Goal: Obtain resource: Download file/media

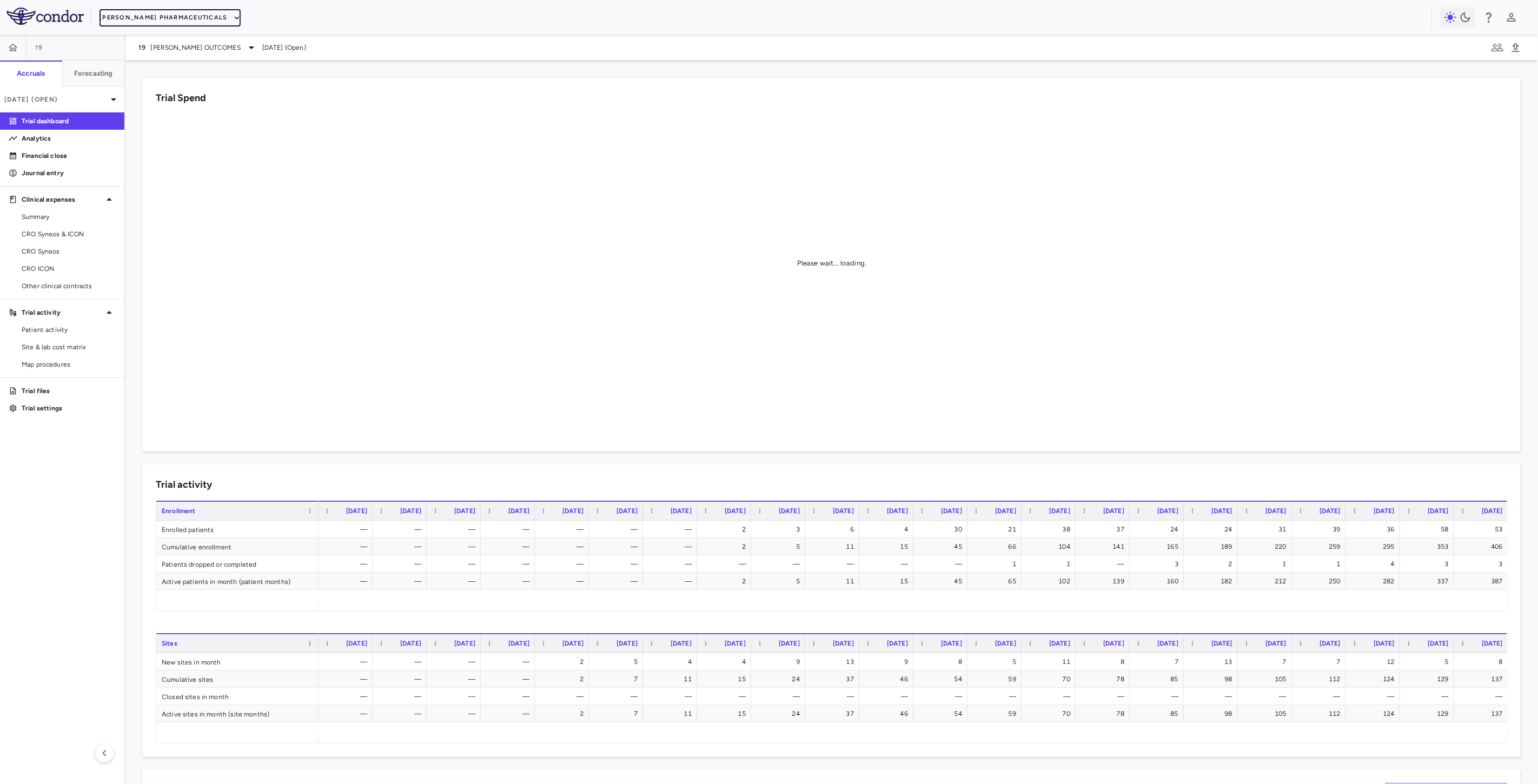
click at [197, 20] on button "Madrigal Pharmaceuticals" at bounding box center [170, 17] width 141 height 17
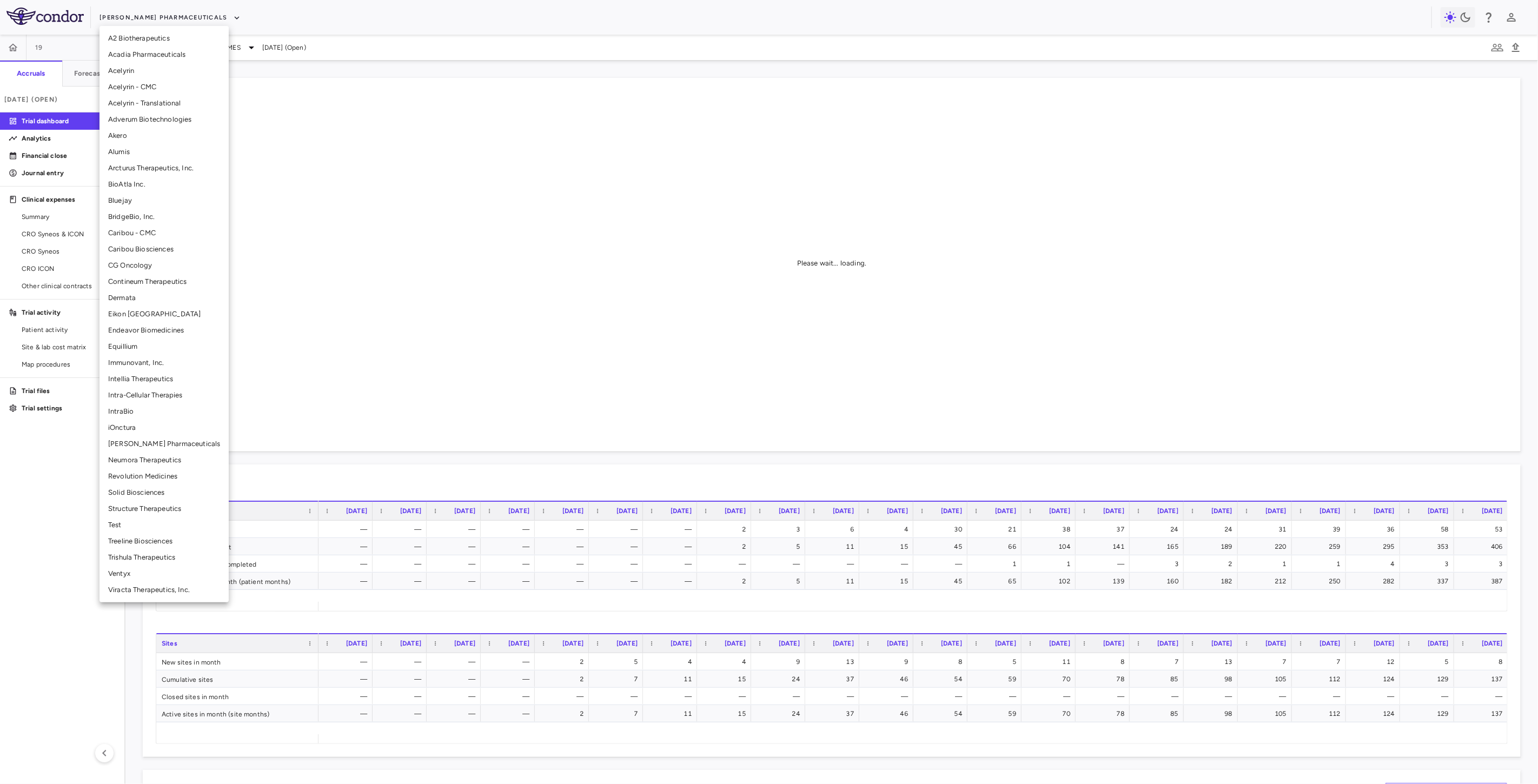
click at [136, 216] on li "BridgeBio, Inc." at bounding box center [164, 216] width 129 height 16
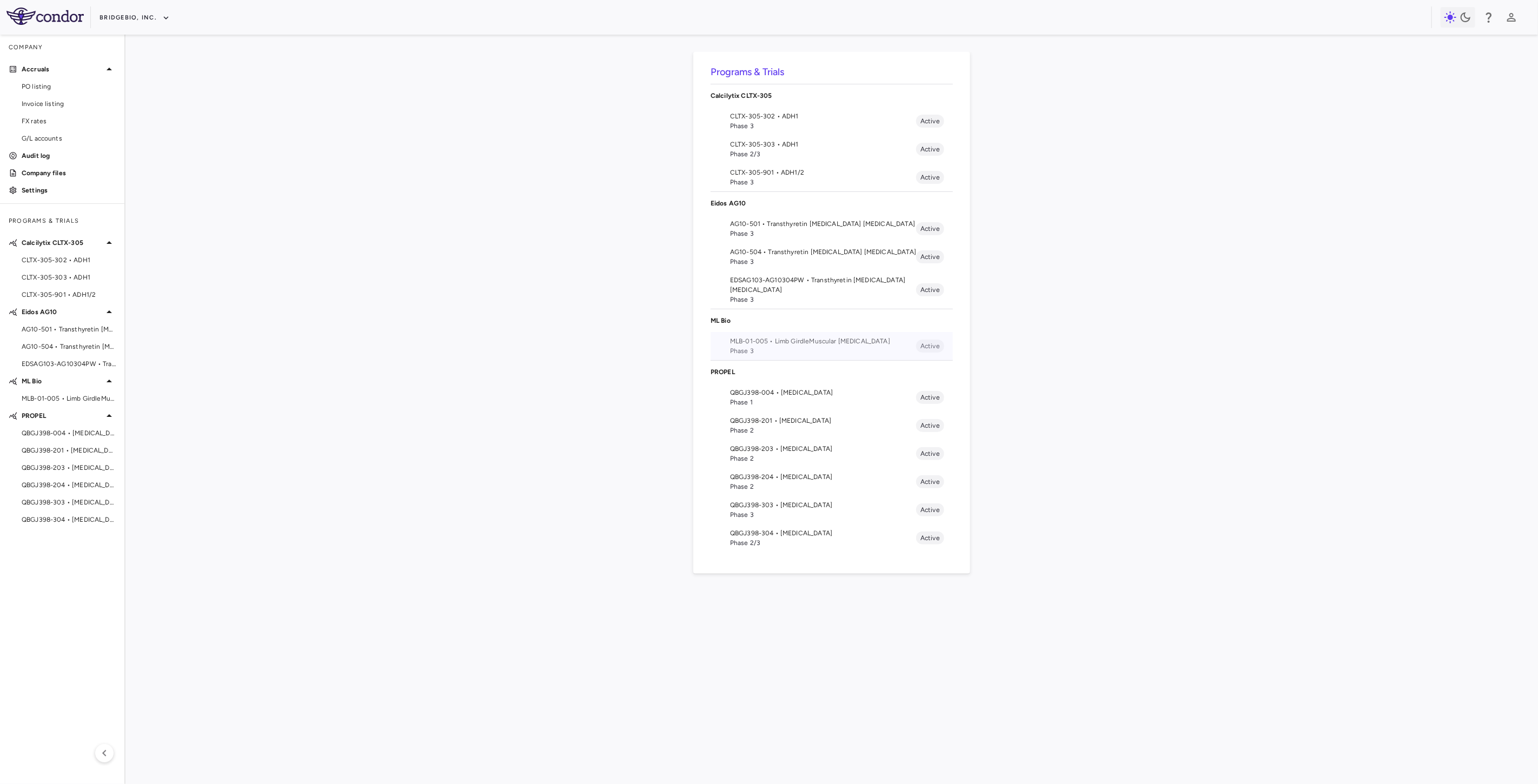
click at [769, 334] on li "MLB-01-005 • Limb GirdleMuscular Dystrophy Phase 3 Active" at bounding box center [832, 346] width 242 height 28
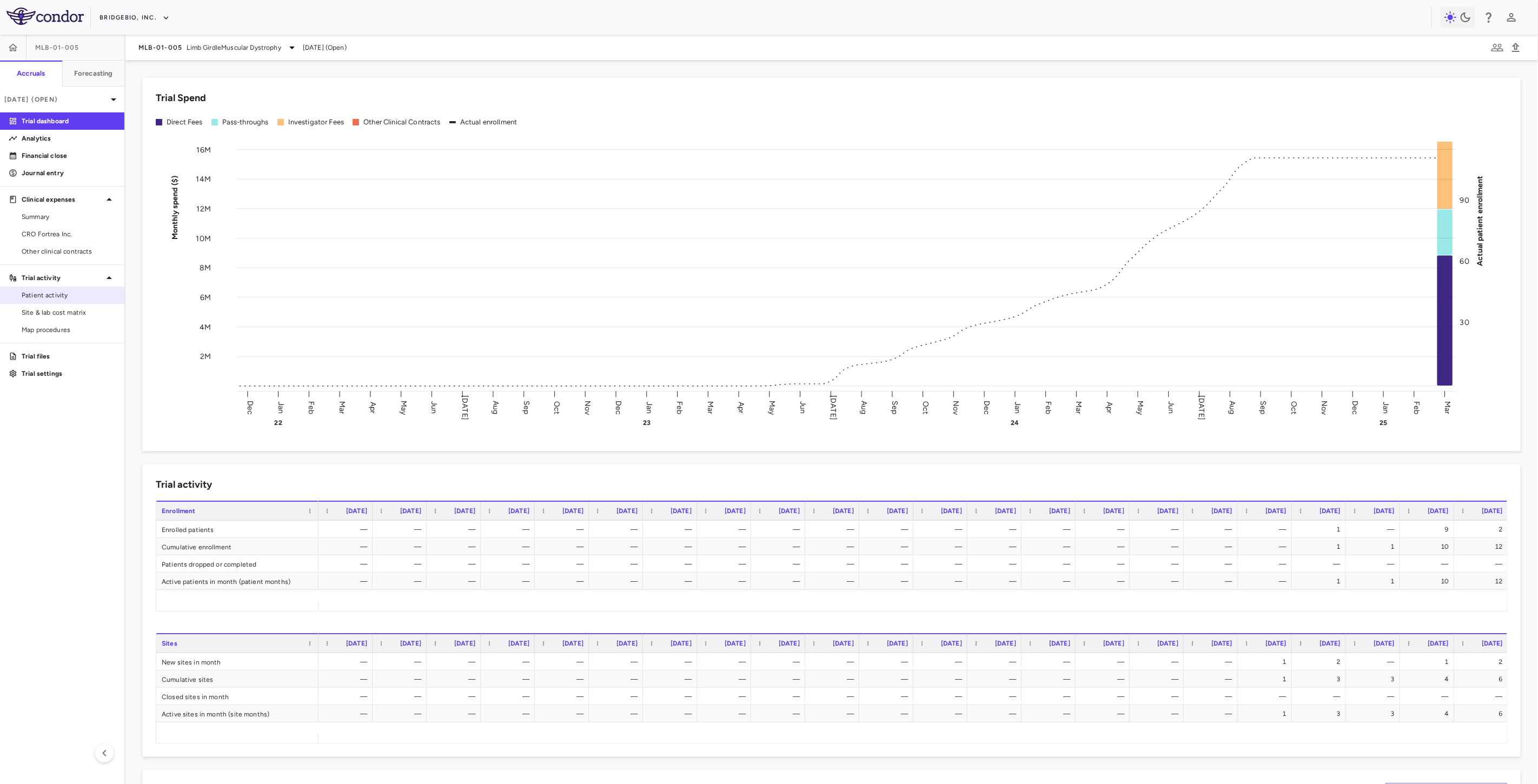
click at [58, 297] on span "Patient activity" at bounding box center [68, 295] width 94 height 10
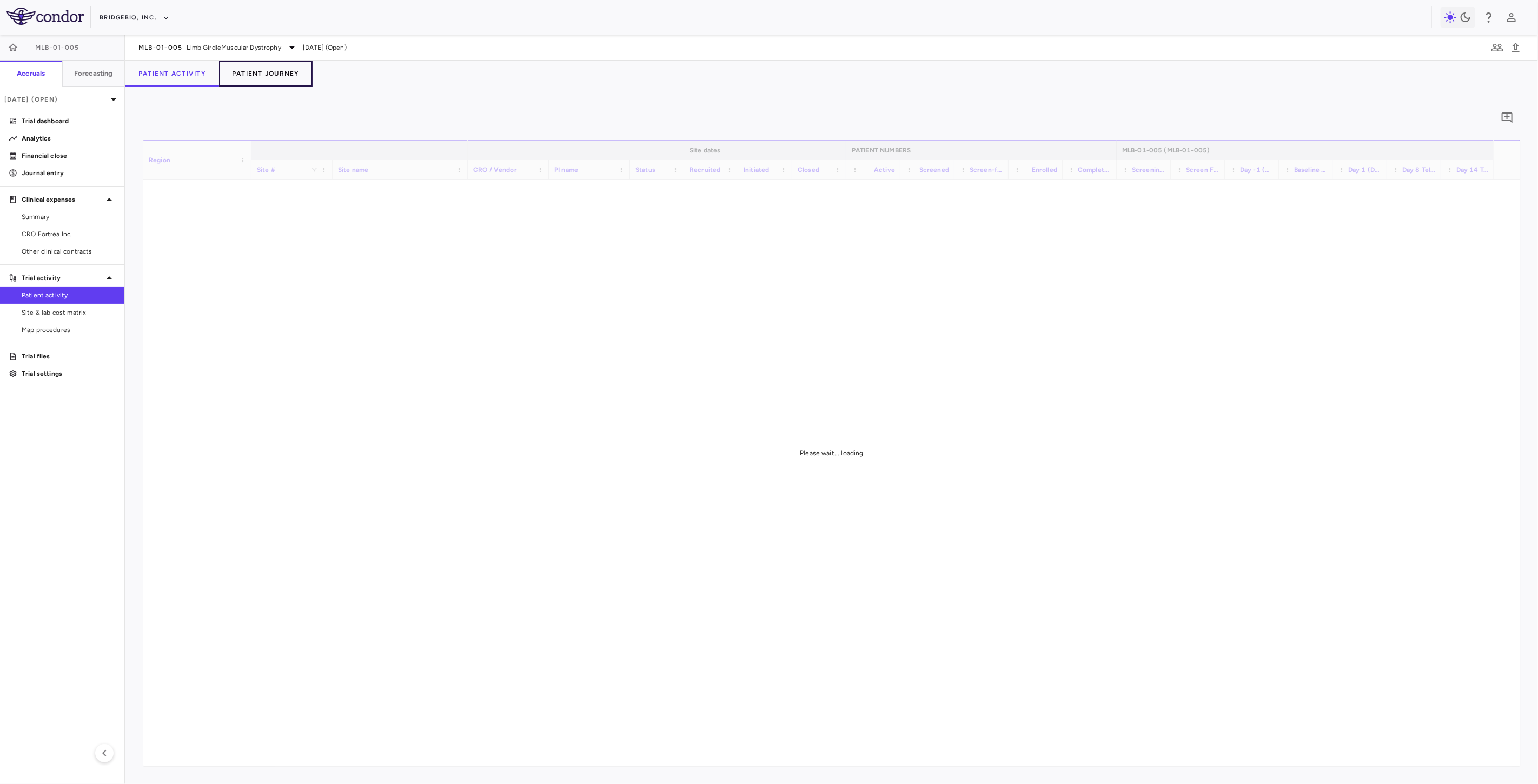
click at [261, 75] on button "Patient Journey" at bounding box center [266, 73] width 93 height 26
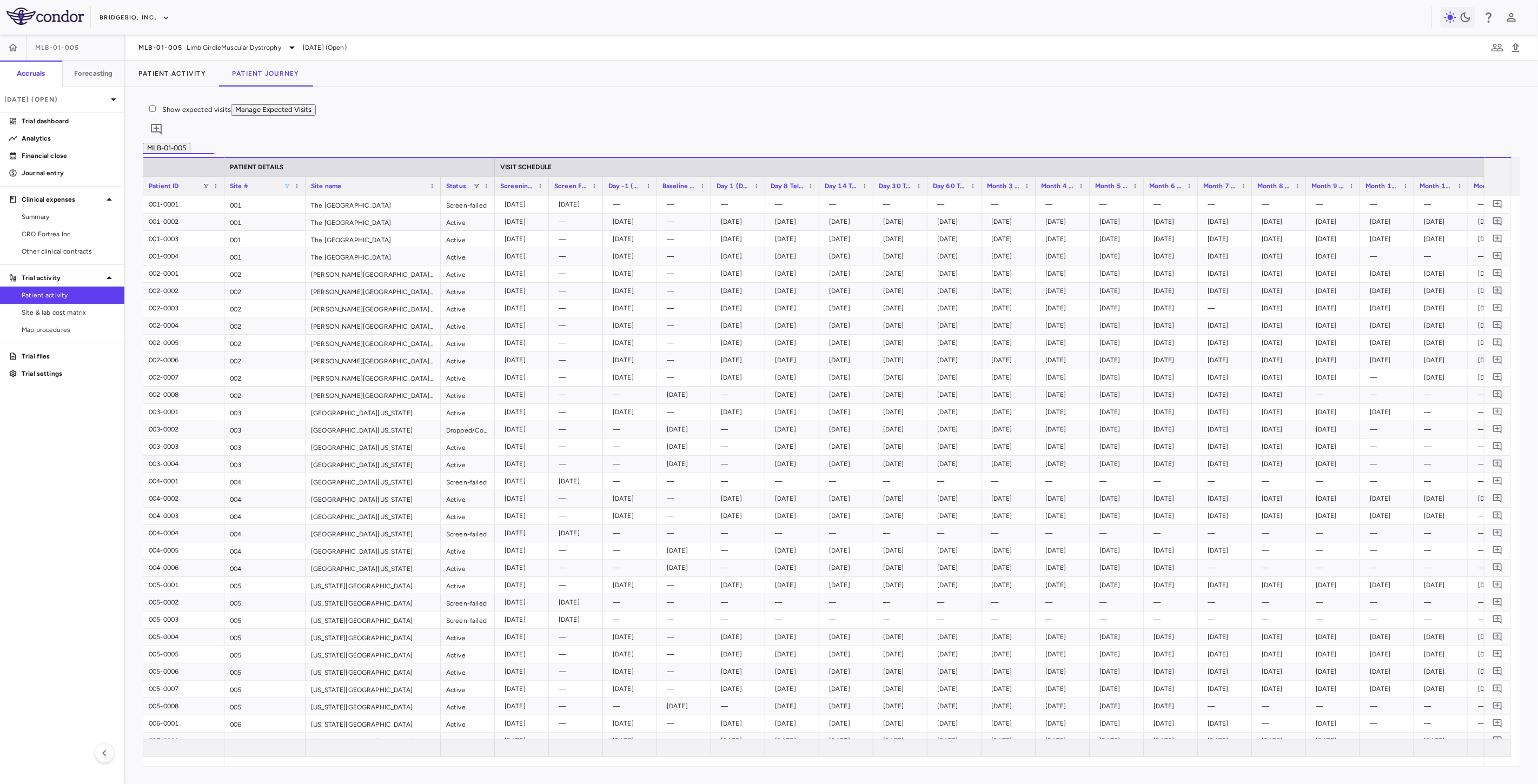
click at [286, 189] on span at bounding box center [287, 186] width 7 height 7
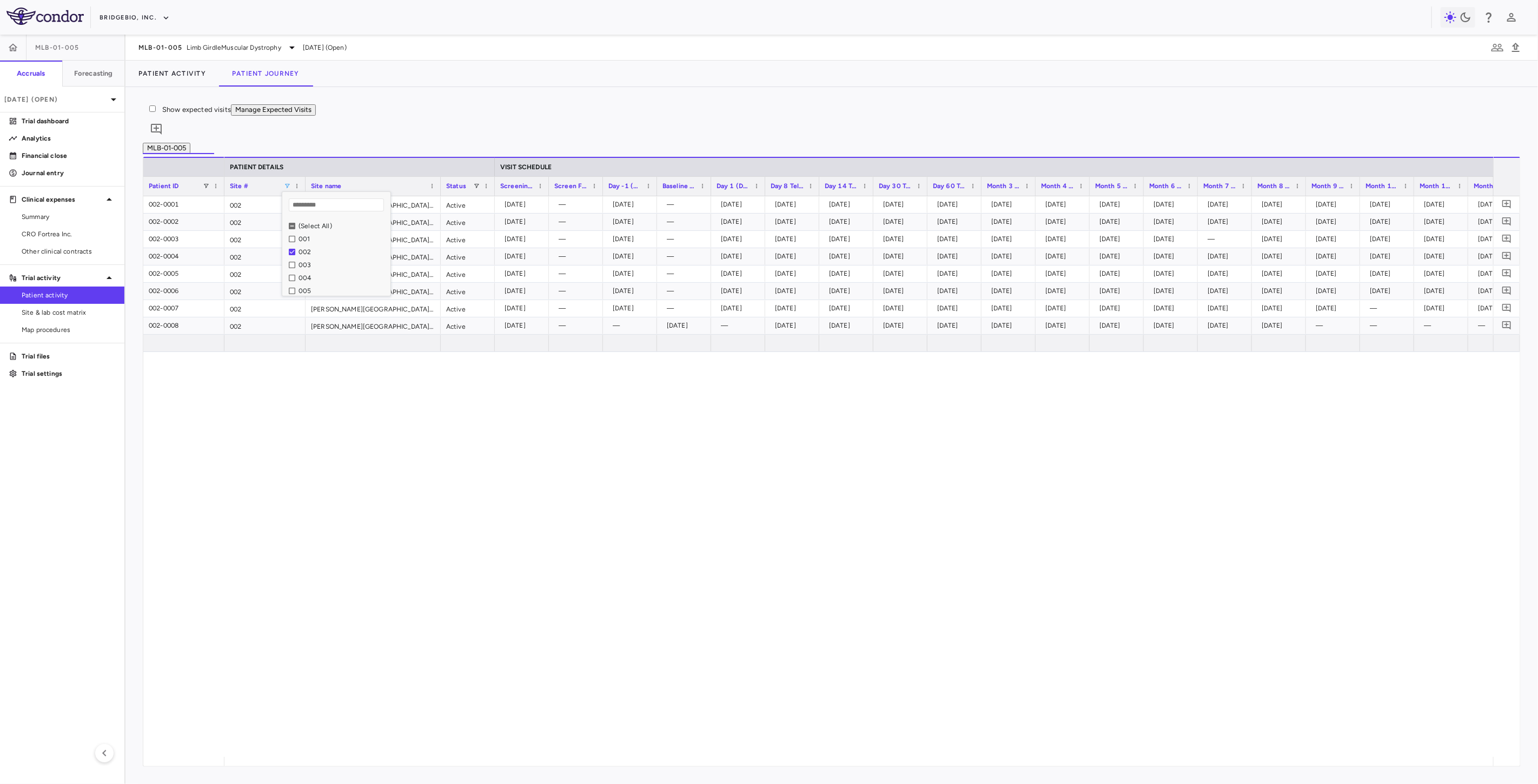
click at [355, 503] on div "002 Kennedy Krieger Institute Active 2023-11-27 — 2023-12-07 — 2023-12-08 2023-…" at bounding box center [859, 477] width 1268 height 561
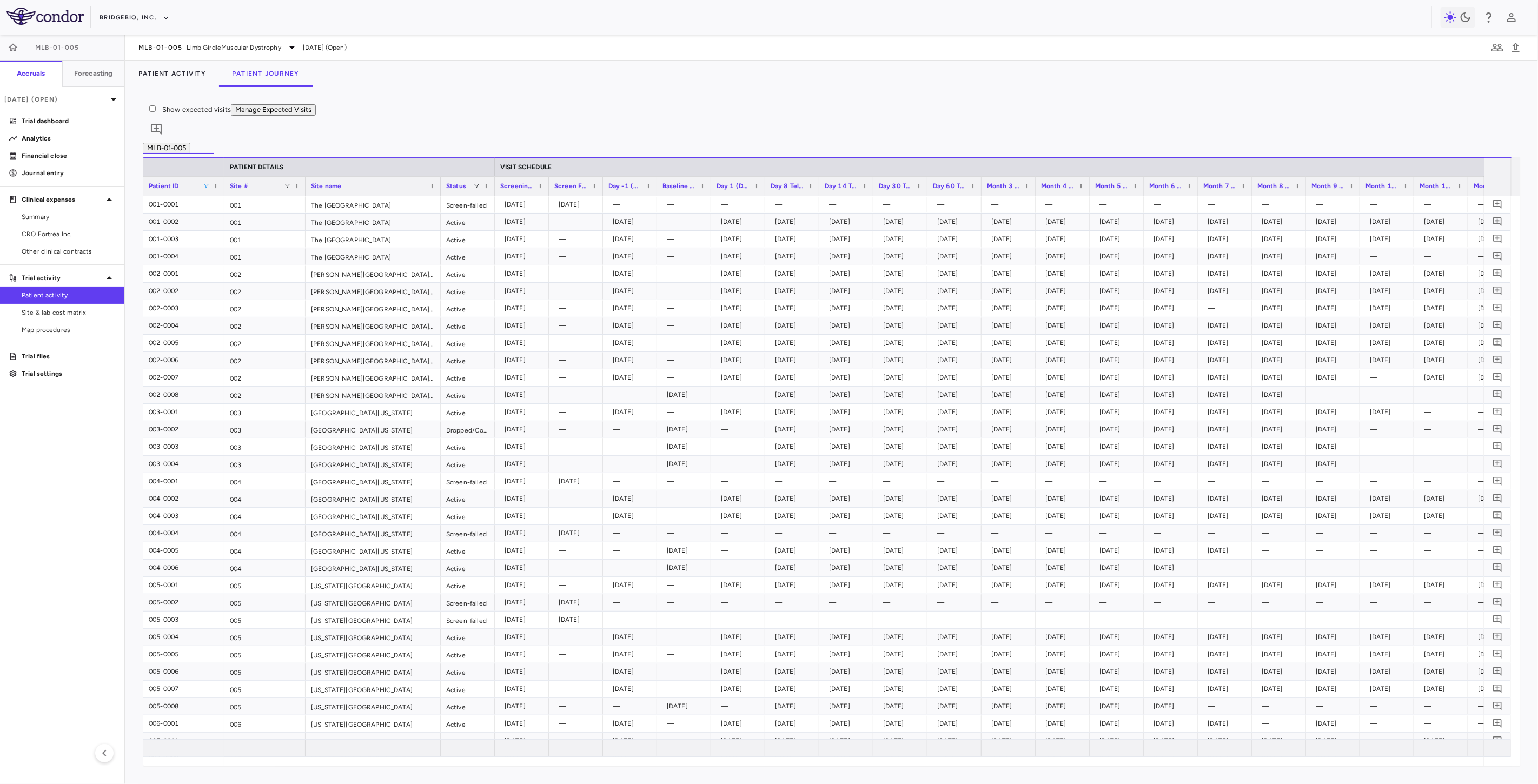
click at [208, 189] on span at bounding box center [206, 186] width 7 height 7
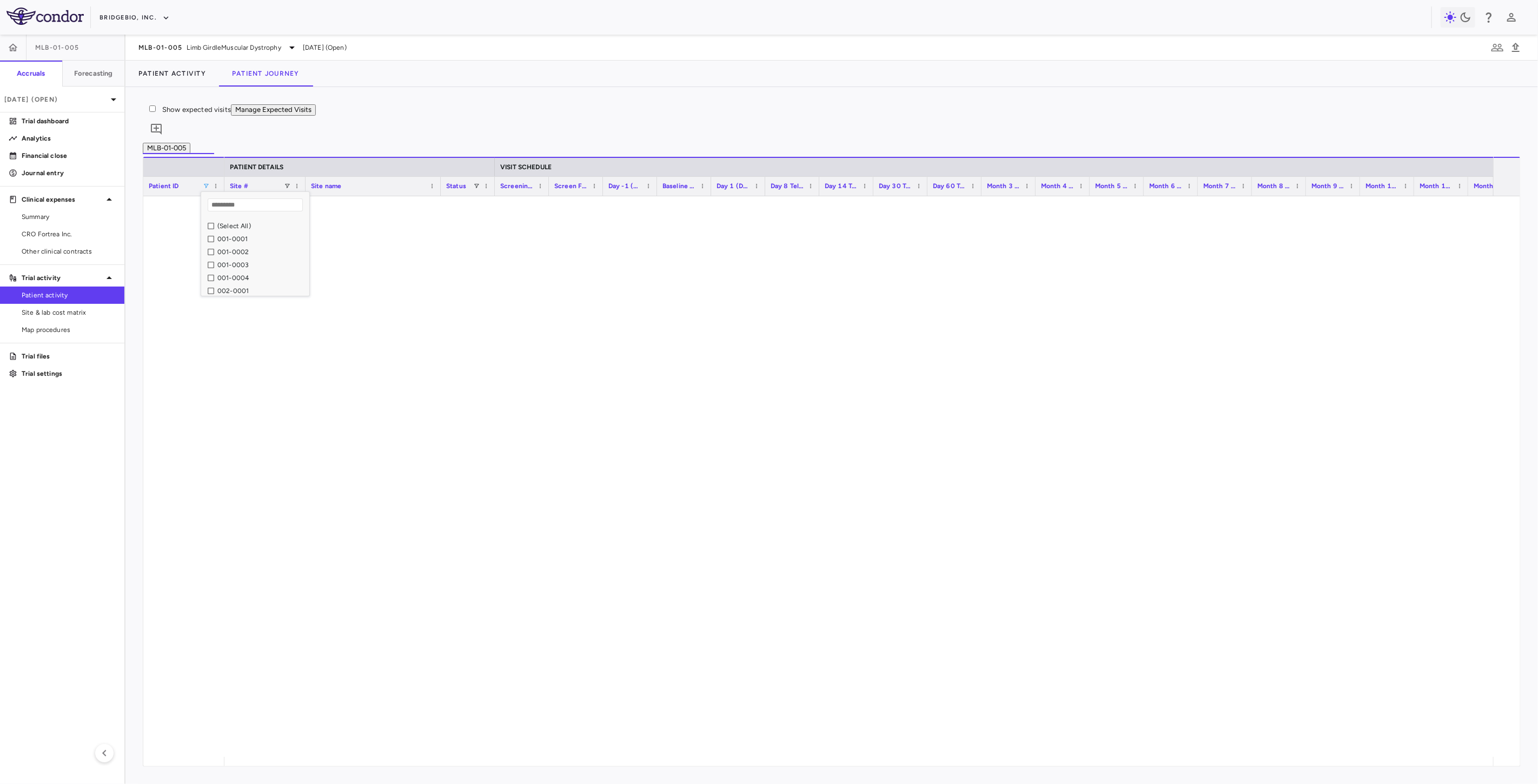
click at [303, 154] on div "MLB-01-005" at bounding box center [832, 148] width 1378 height 11
click at [208, 189] on span at bounding box center [206, 186] width 7 height 7
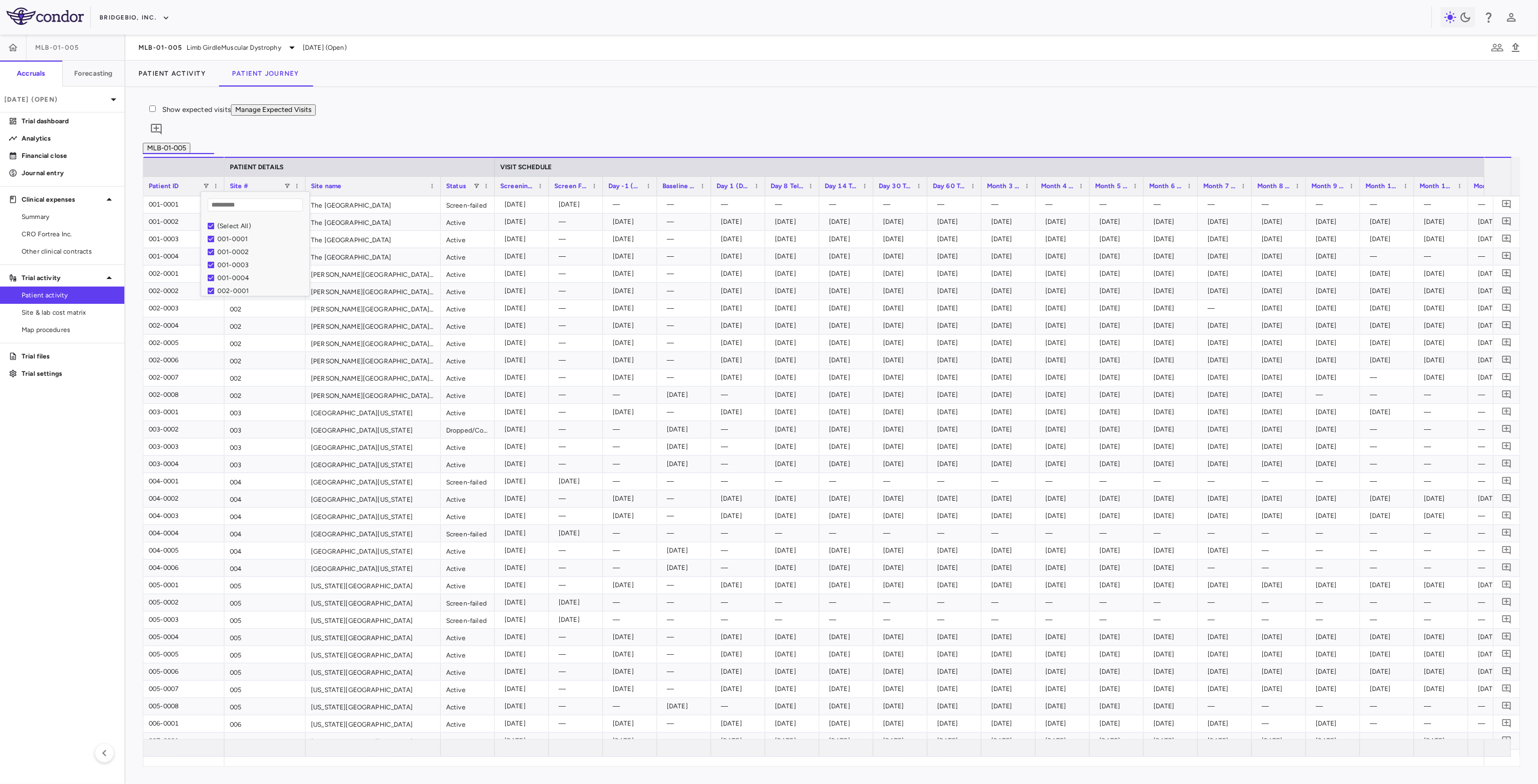
click at [309, 147] on div "MLB-01-005" at bounding box center [832, 148] width 1378 height 11
click at [285, 189] on span at bounding box center [287, 186] width 7 height 7
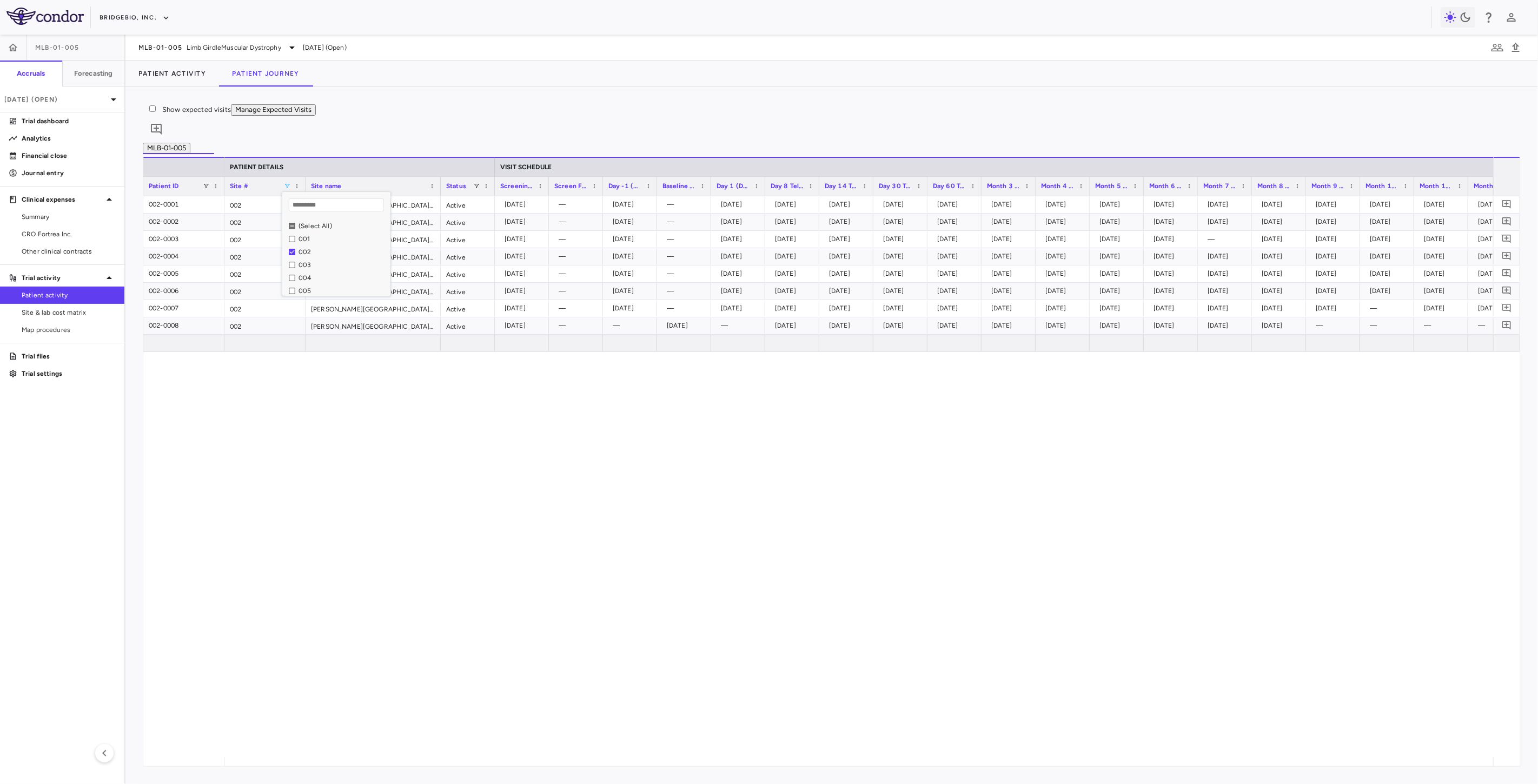
click at [414, 105] on div "Show expected visits Manage Expected Visits 0" at bounding box center [832, 123] width 1378 height 38
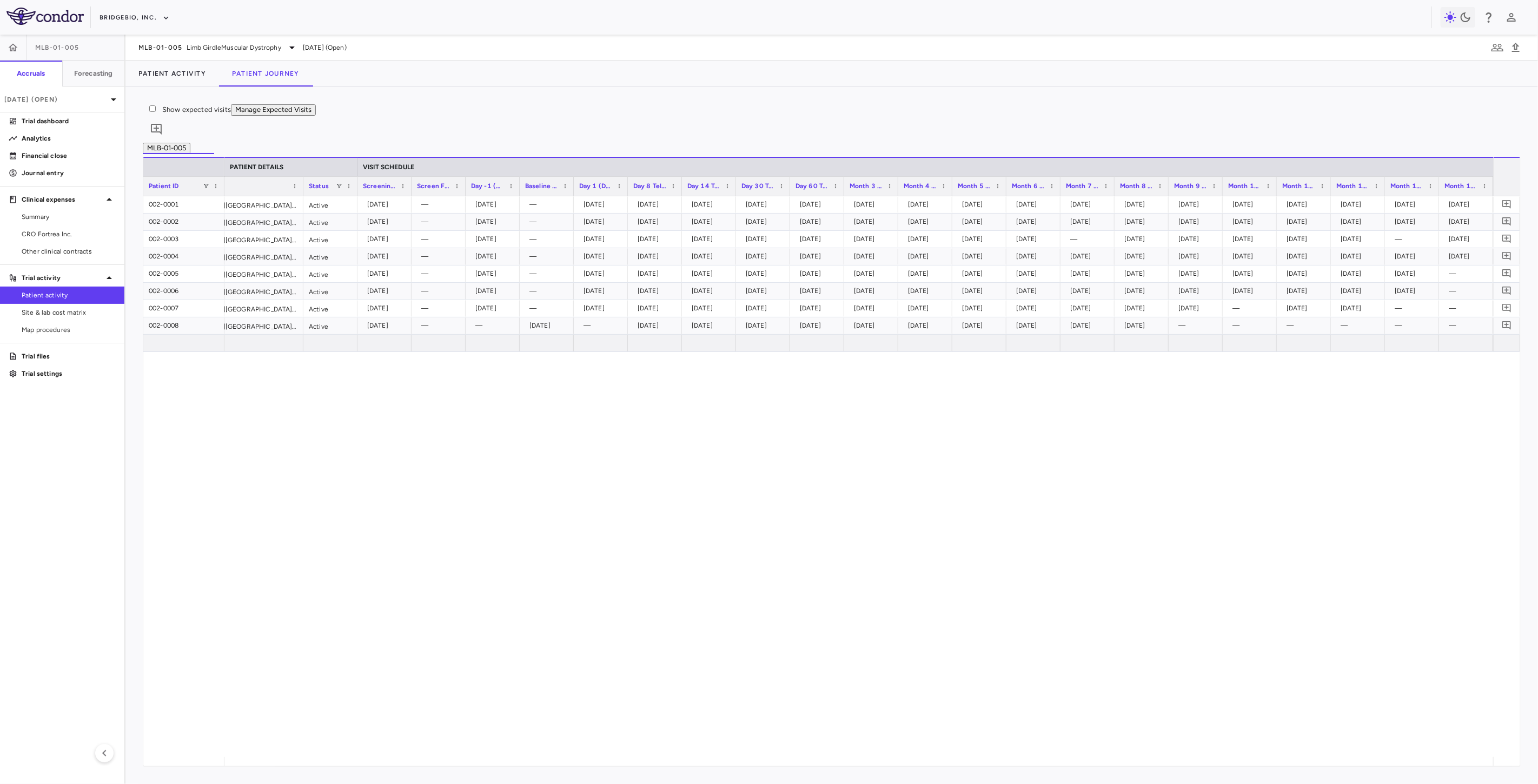
scroll to position [0, 138]
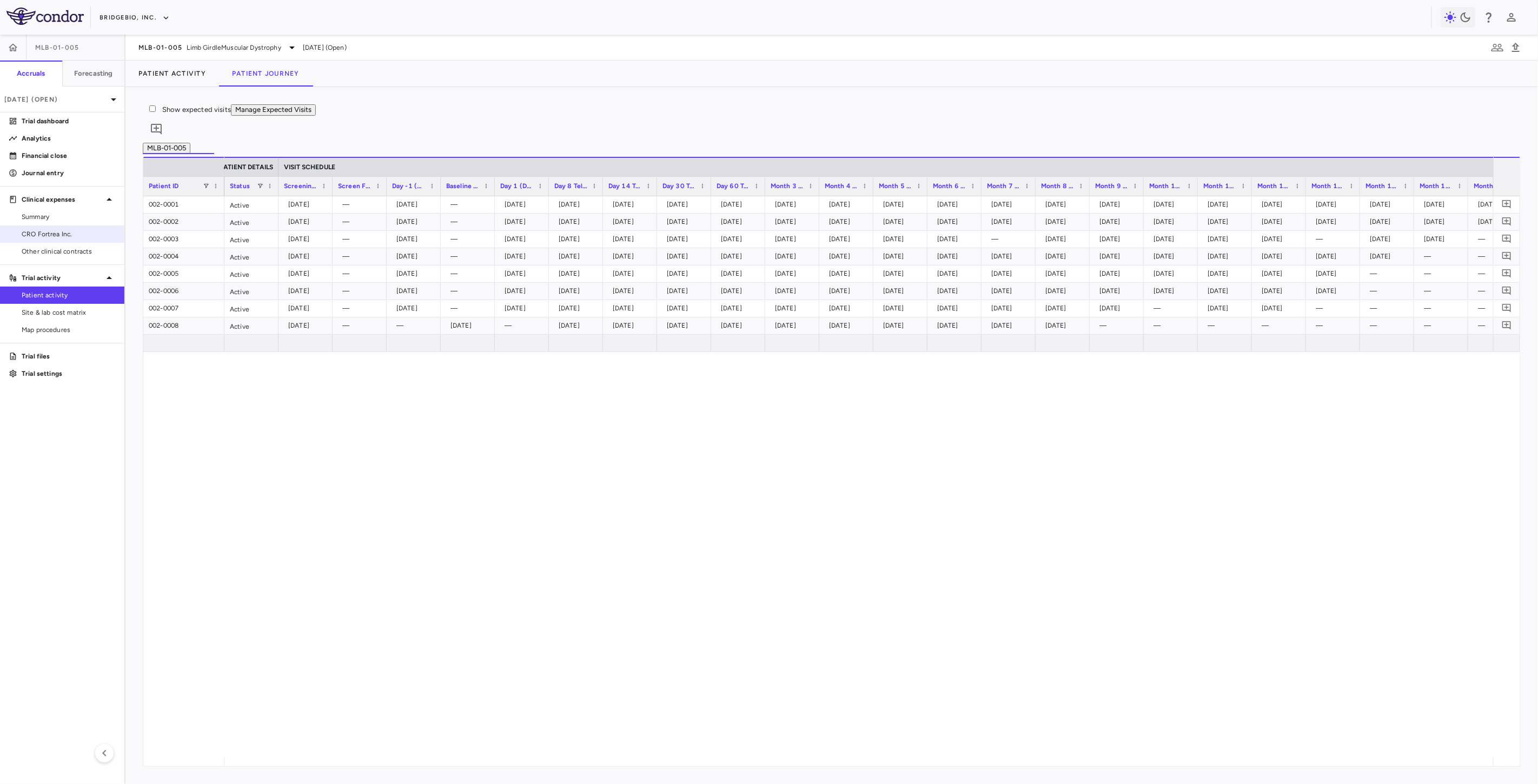
click at [68, 231] on span "CRO Fortrea Inc." at bounding box center [68, 234] width 94 height 10
click at [61, 235] on span "CRO Fortrea Inc." at bounding box center [68, 234] width 94 height 10
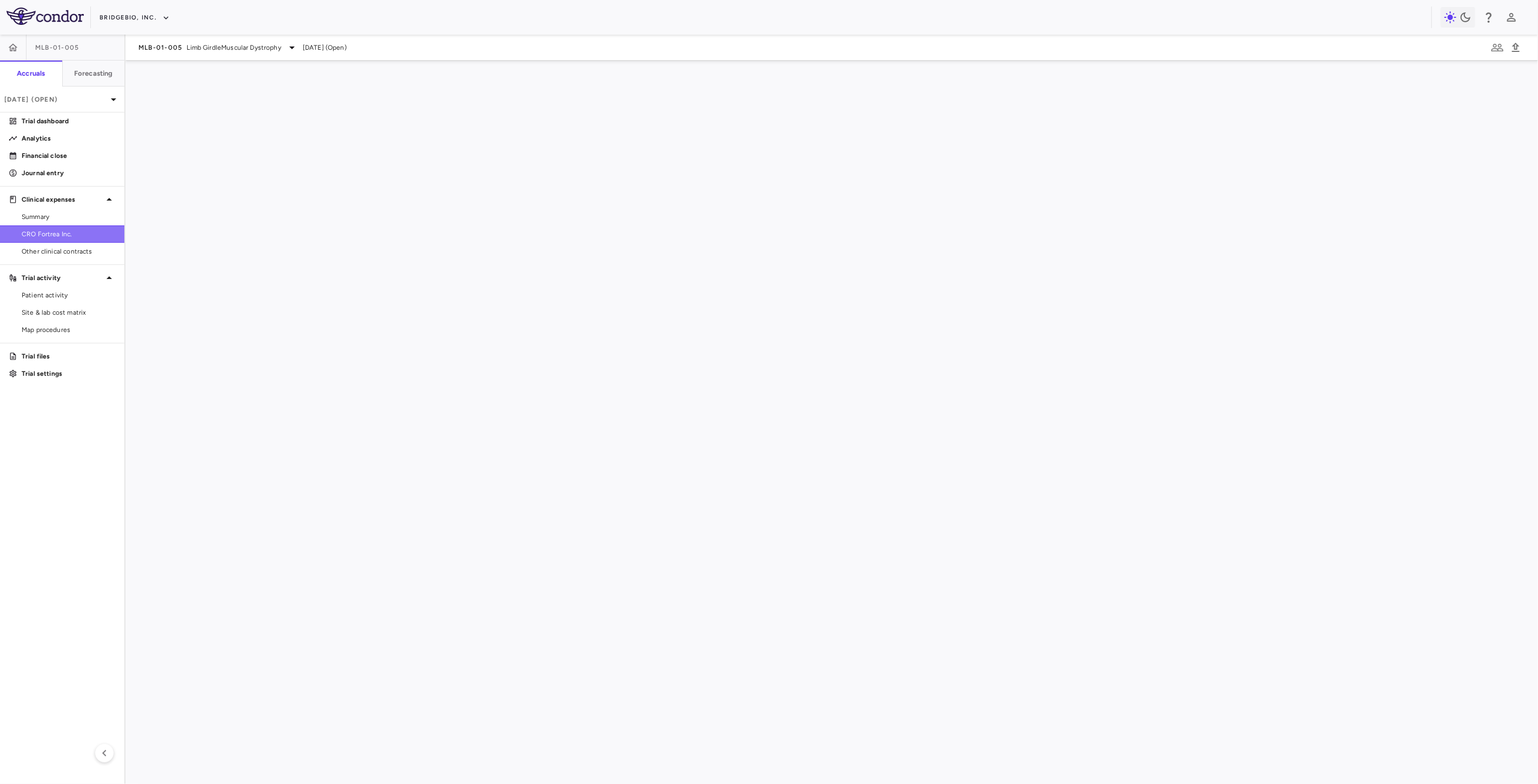
click at [58, 235] on span "CRO Fortrea Inc." at bounding box center [68, 234] width 94 height 10
click at [85, 229] on span "CRO Fortrea Inc." at bounding box center [68, 234] width 94 height 10
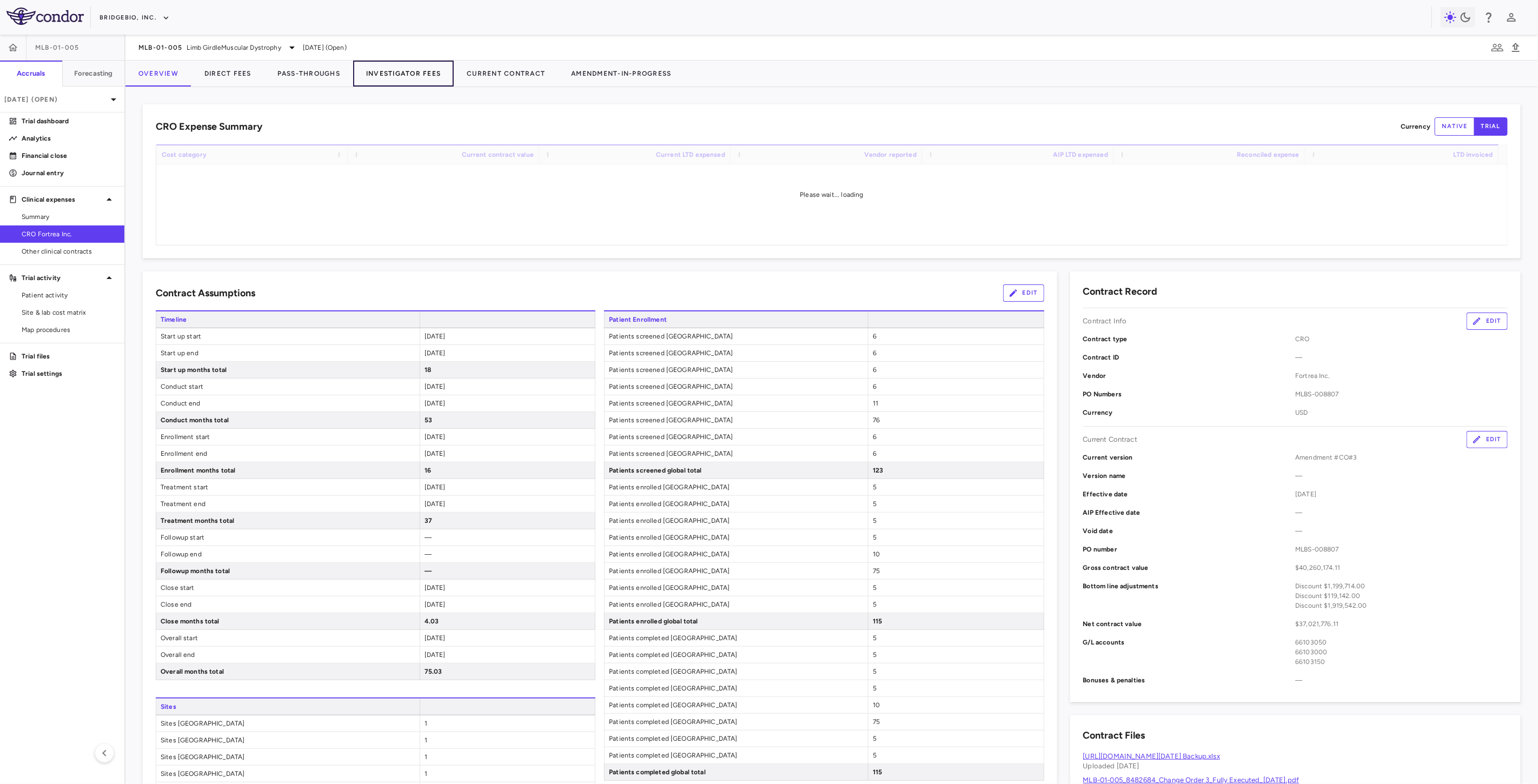
click at [398, 65] on button "Investigator Fees" at bounding box center [403, 73] width 101 height 26
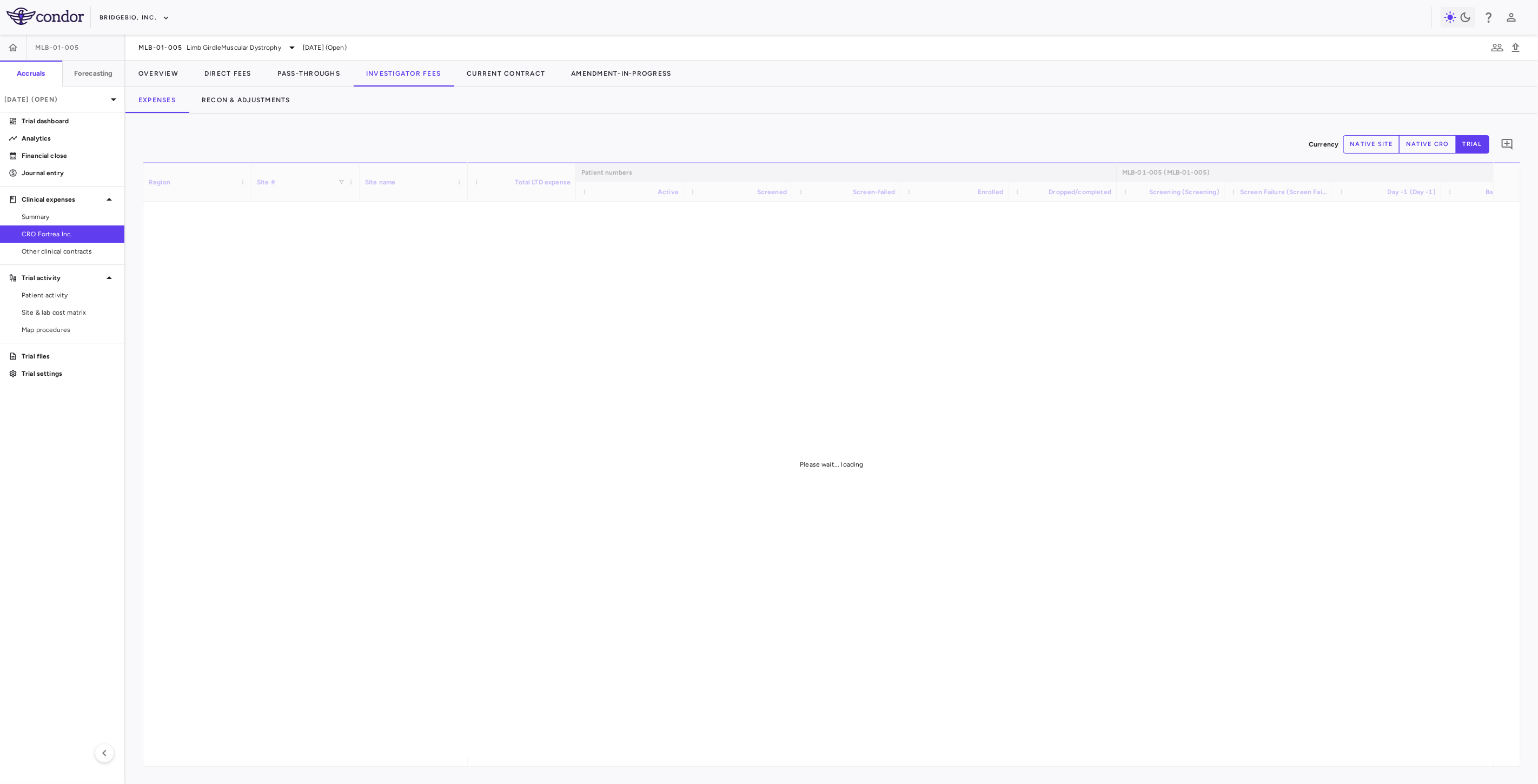
click at [1385, 145] on button "native site" at bounding box center [1371, 144] width 57 height 19
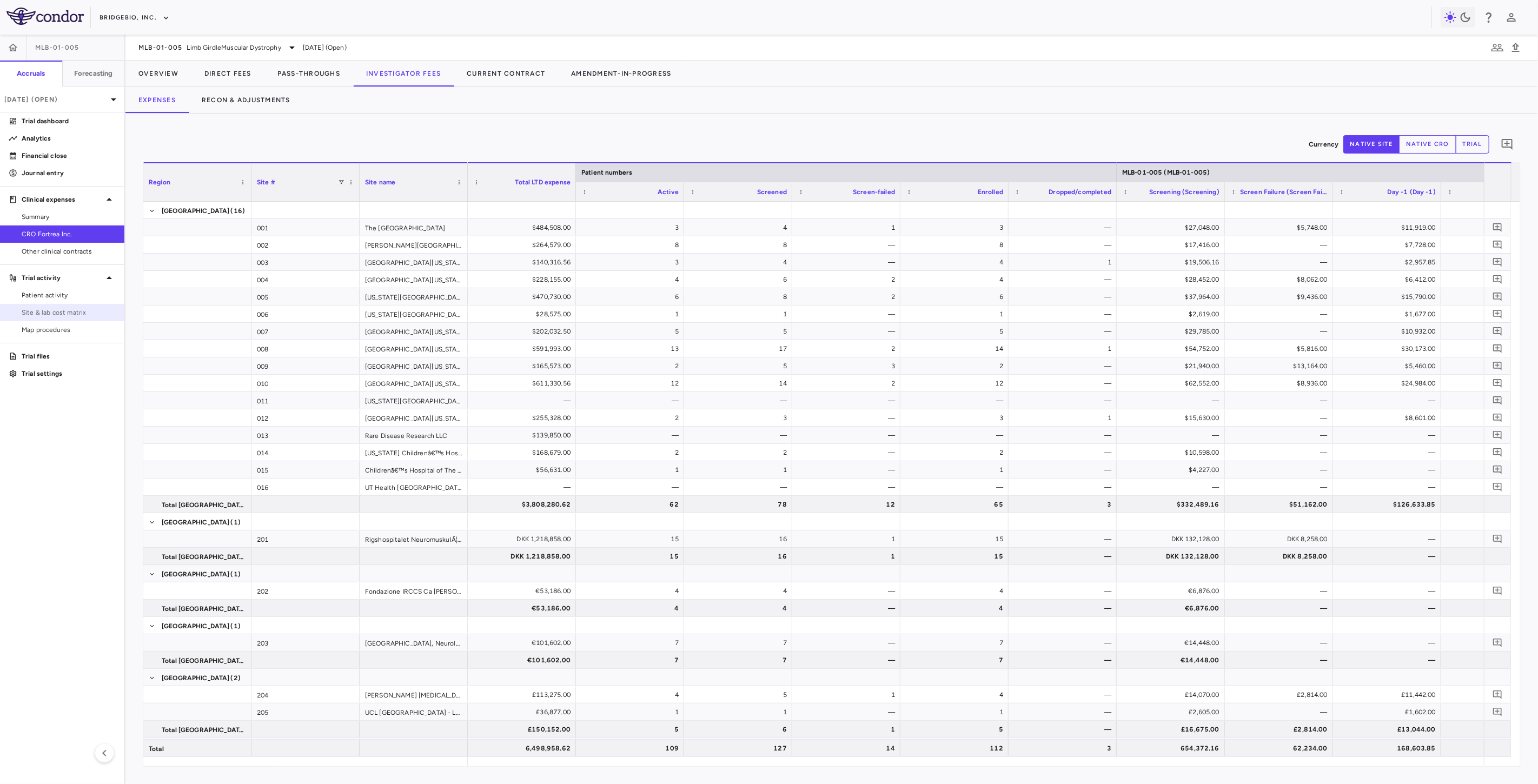
click at [59, 307] on link "Site & lab cost matrix" at bounding box center [62, 312] width 125 height 16
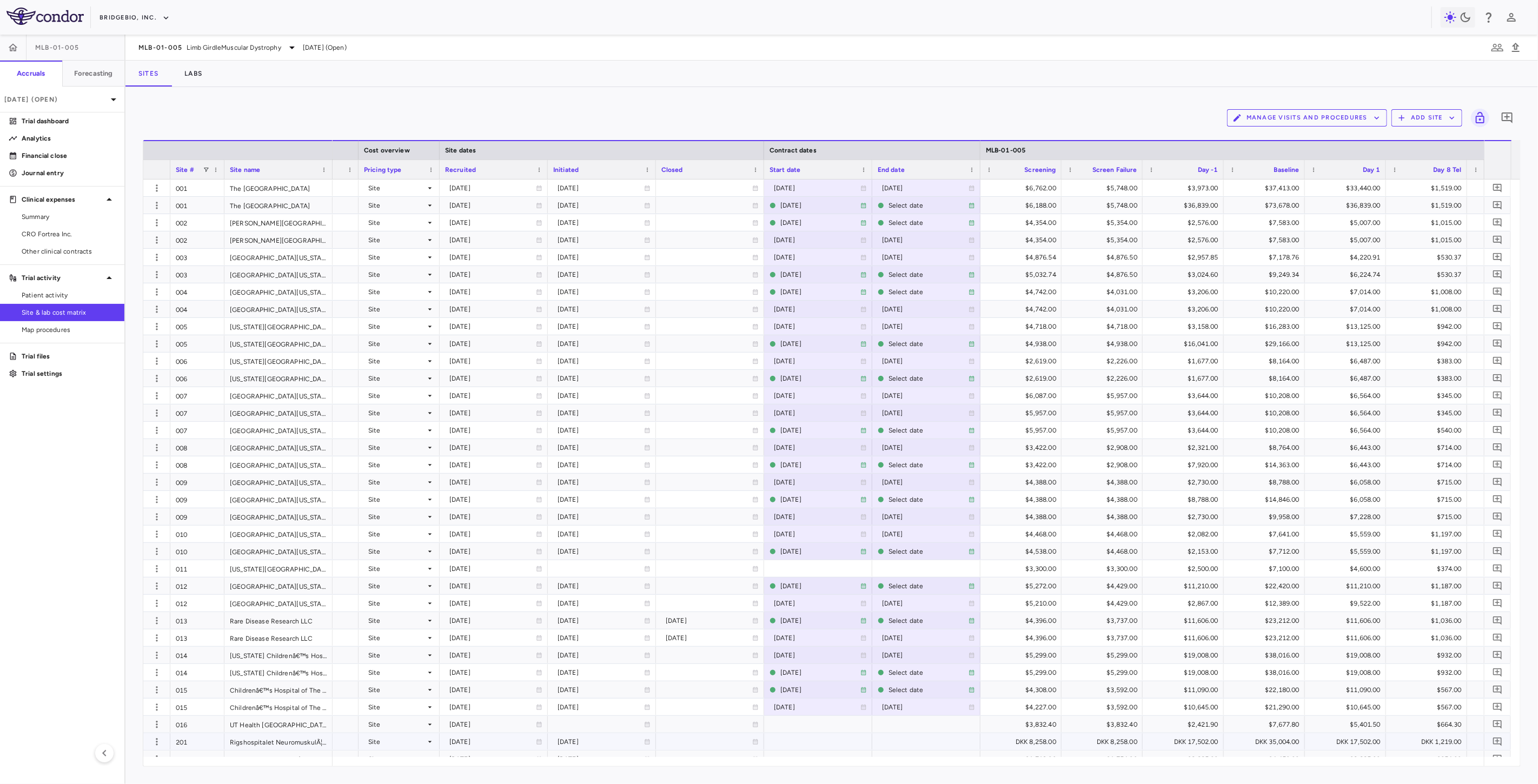
scroll to position [0, 591]
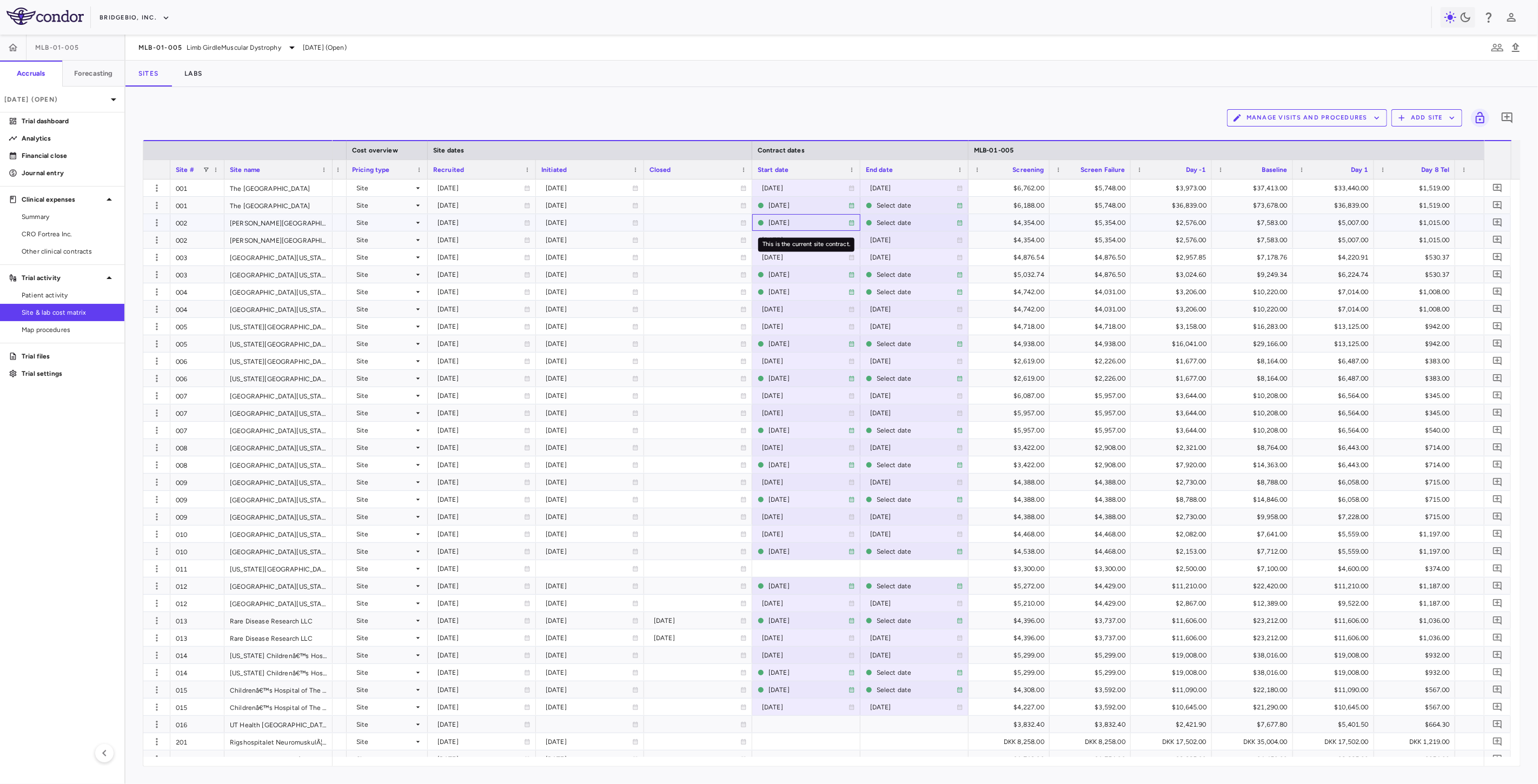
click at [800, 220] on div "[DATE]" at bounding box center [808, 222] width 80 height 17
click at [877, 241] on div "[DATE]" at bounding box center [913, 240] width 86 height 17
click at [923, 241] on input "**********" at bounding box center [905, 241] width 87 height 18
type input "**********"
click at [67, 235] on span "CRO Fortrea Inc." at bounding box center [68, 234] width 94 height 10
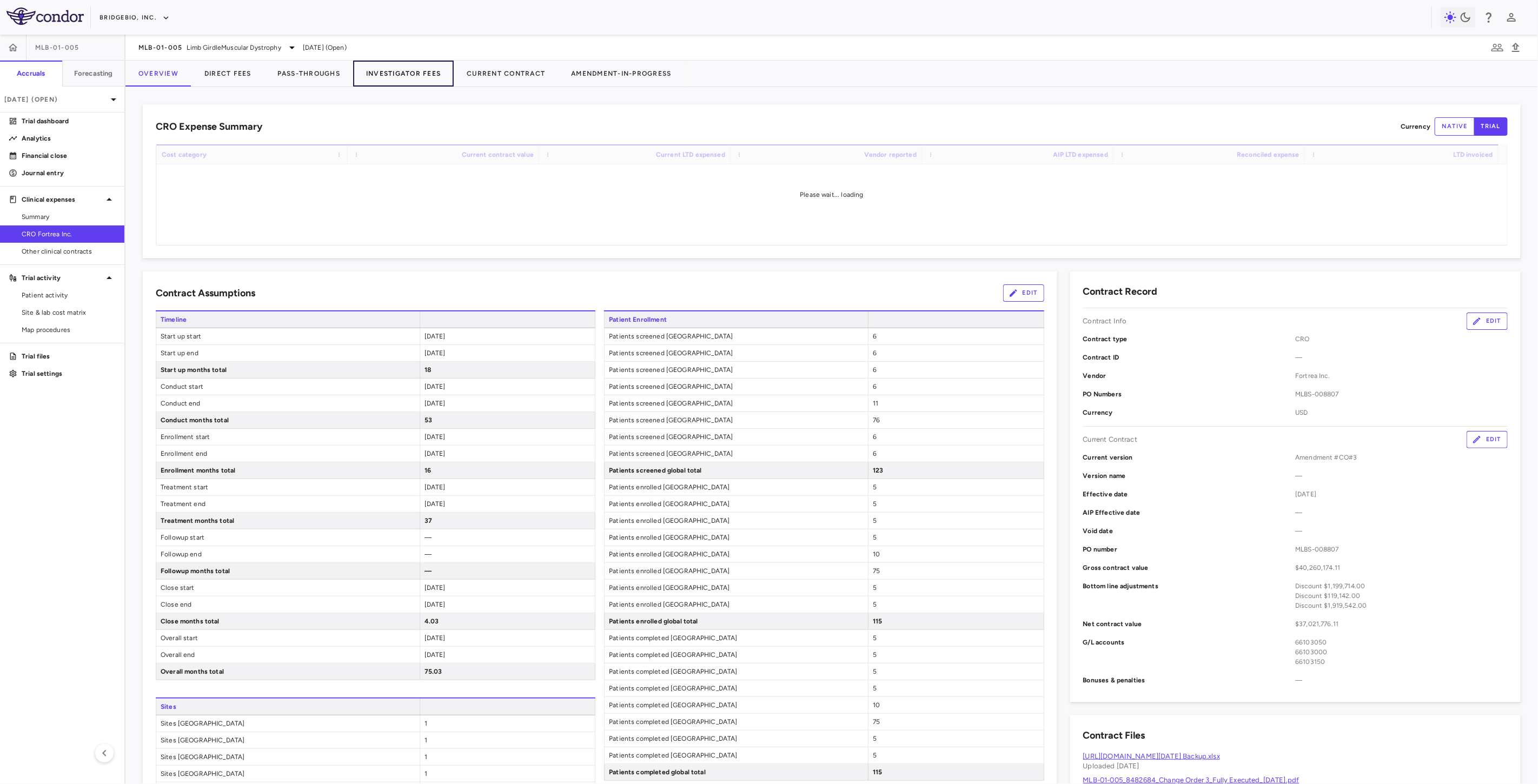
drag, startPoint x: 421, startPoint y: 73, endPoint x: 444, endPoint y: 80, distance: 24.0
click at [422, 73] on button "Investigator Fees" at bounding box center [403, 73] width 101 height 26
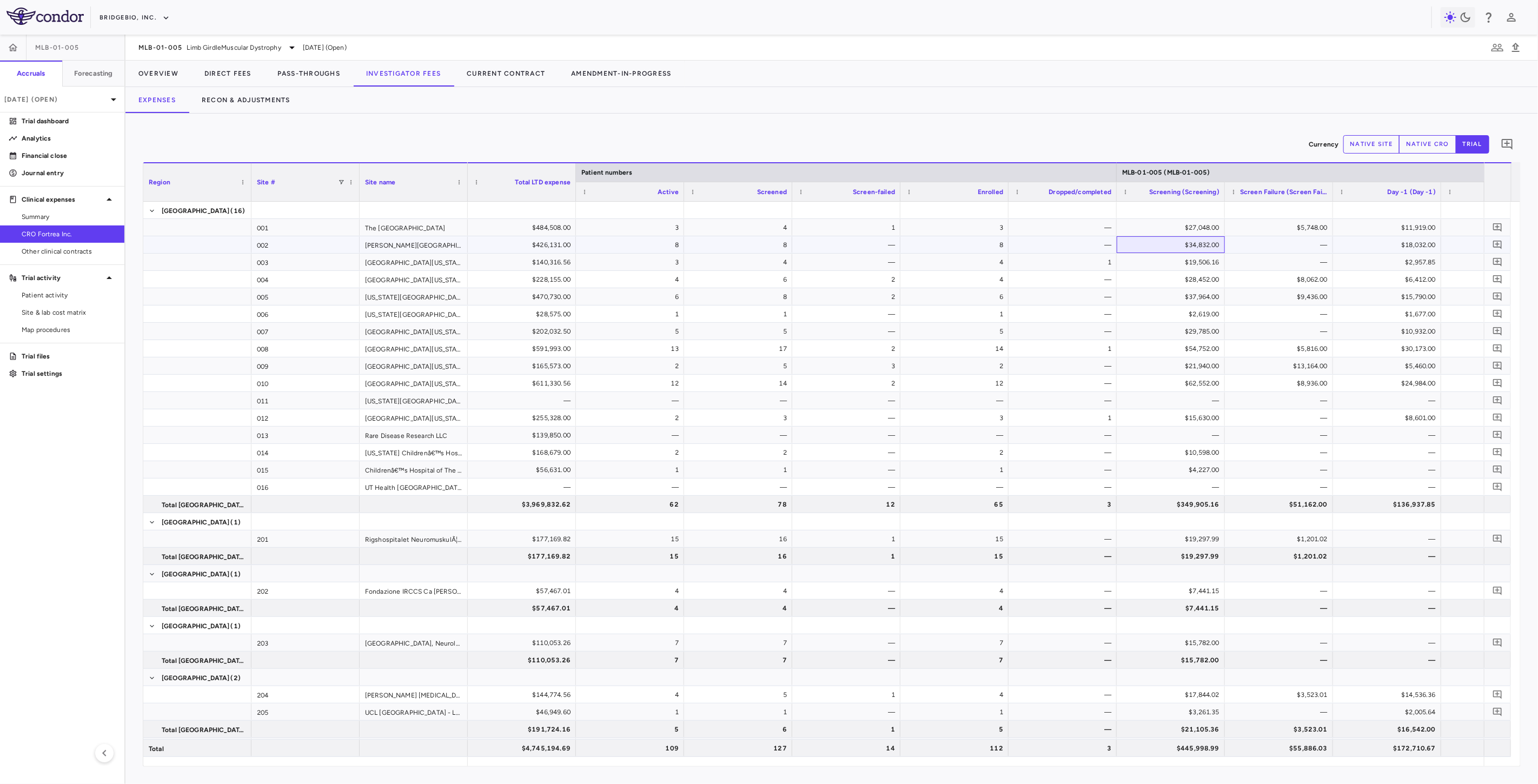
click at [1196, 249] on div "$34,832.00" at bounding box center [1173, 244] width 93 height 17
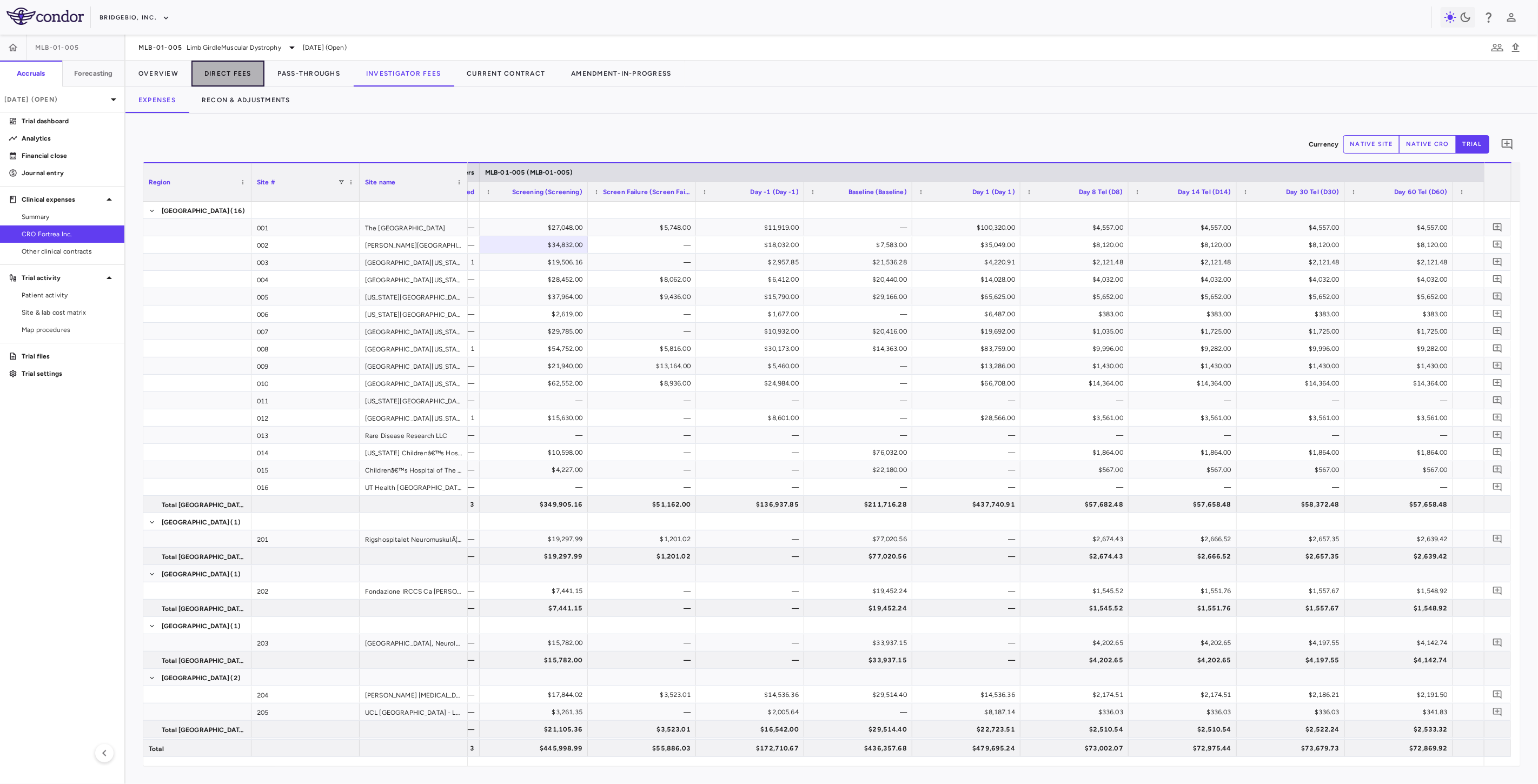
click at [225, 71] on button "Direct Fees" at bounding box center [228, 73] width 73 height 26
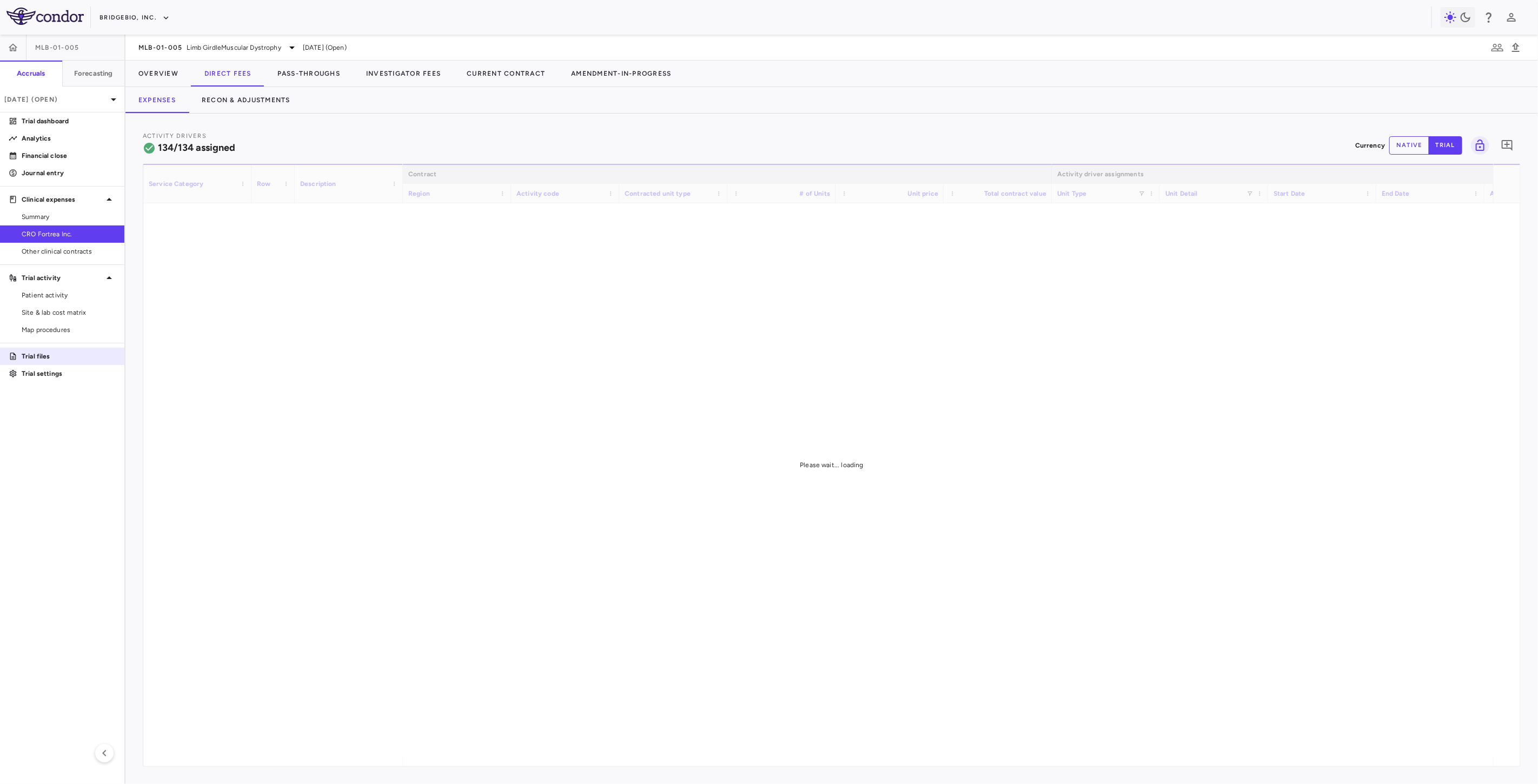
click at [29, 352] on p "Trial files" at bounding box center [68, 356] width 94 height 10
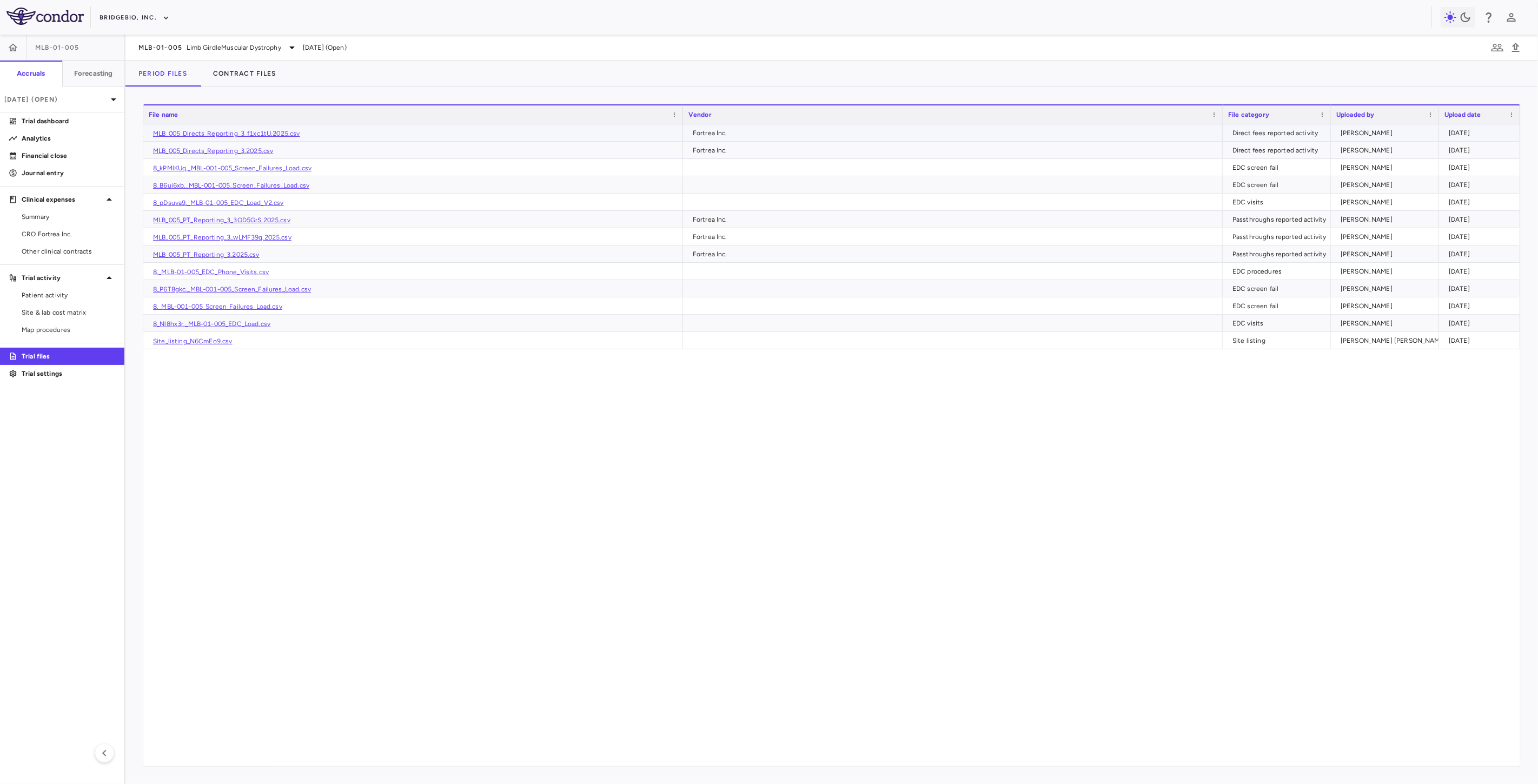
click at [250, 132] on link "MLB_005_Directs_Reporting_3_f1xc1tU.2025.csv" at bounding box center [226, 134] width 147 height 8
click at [258, 220] on link "MLB_005_PT_Reporting_3_3OD5GrS.2025.csv" at bounding box center [221, 220] width 137 height 8
click at [59, 235] on span "CRO Fortrea Inc." at bounding box center [68, 234] width 94 height 10
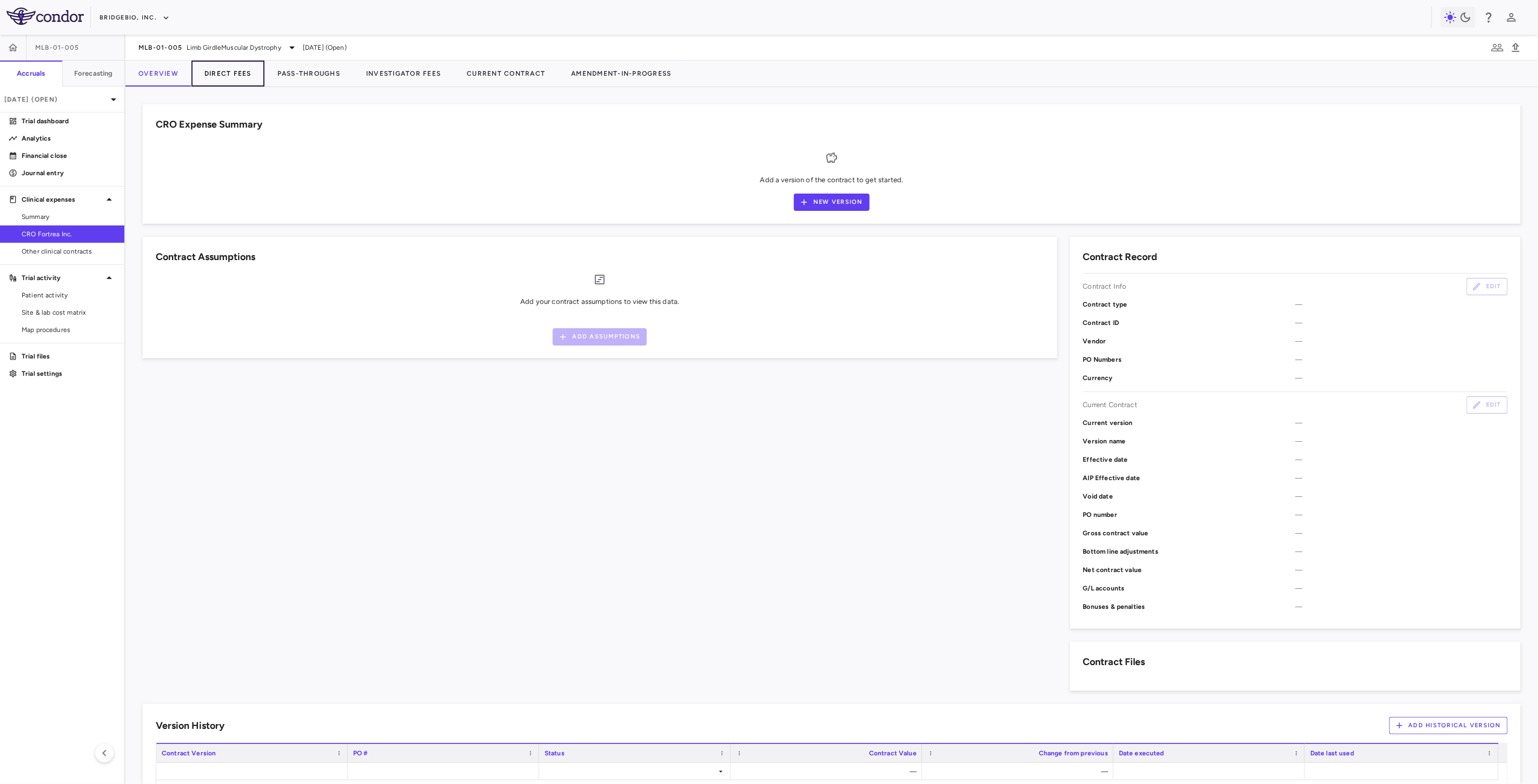
click at [245, 75] on button "Direct Fees" at bounding box center [228, 73] width 73 height 26
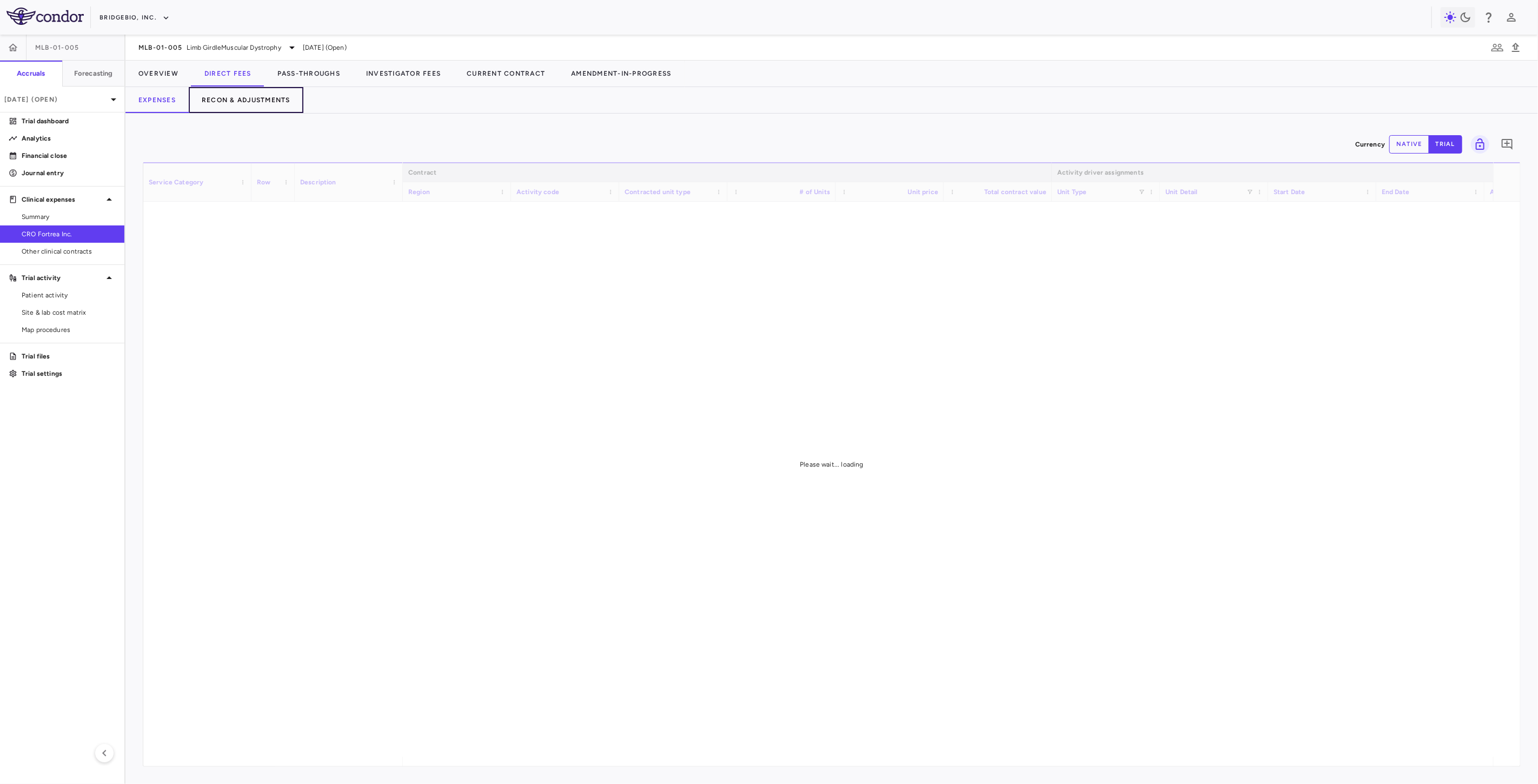
click at [270, 99] on button "Recon & Adjustments" at bounding box center [246, 99] width 114 height 26
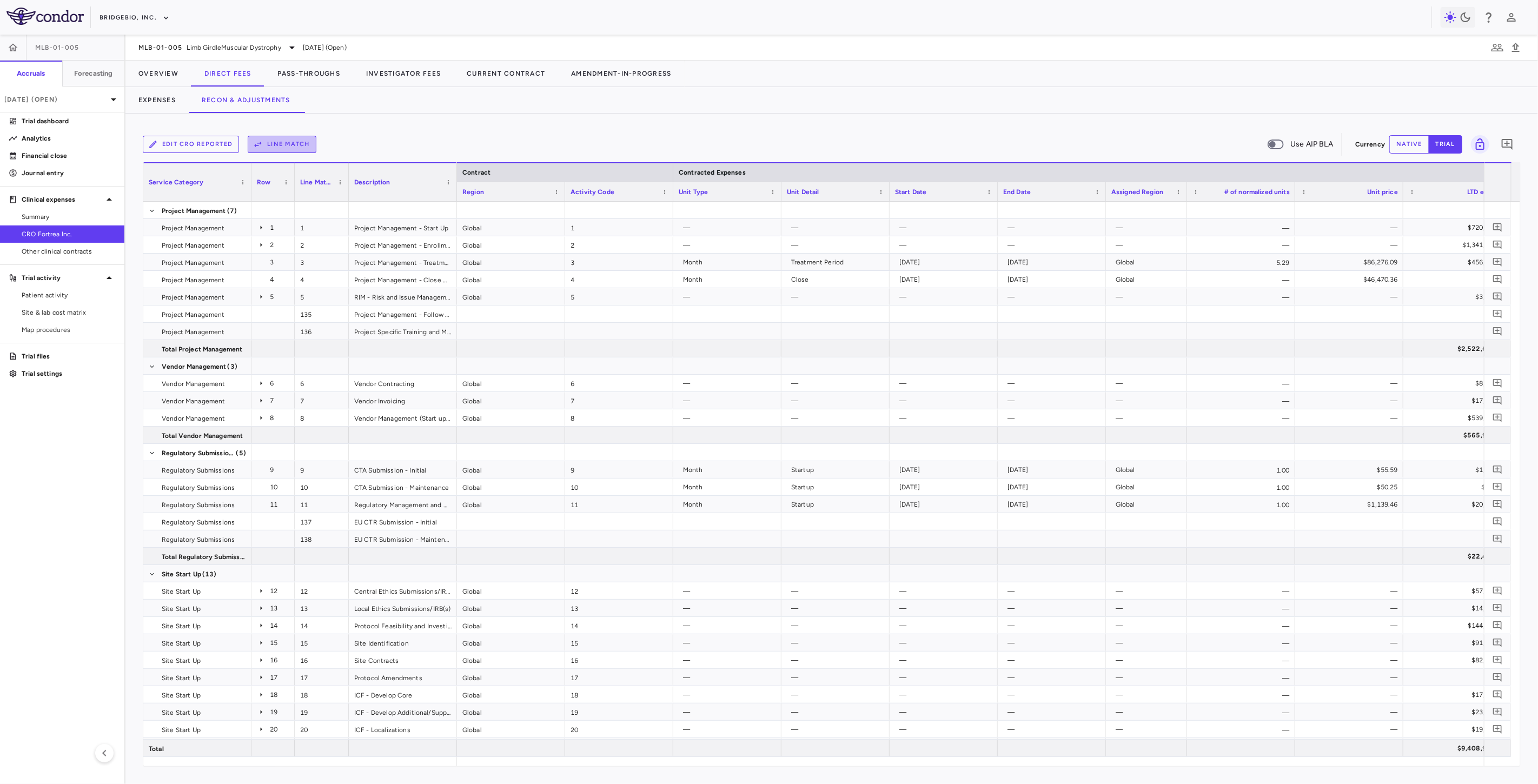
click at [282, 142] on button "Line Match" at bounding box center [282, 144] width 69 height 17
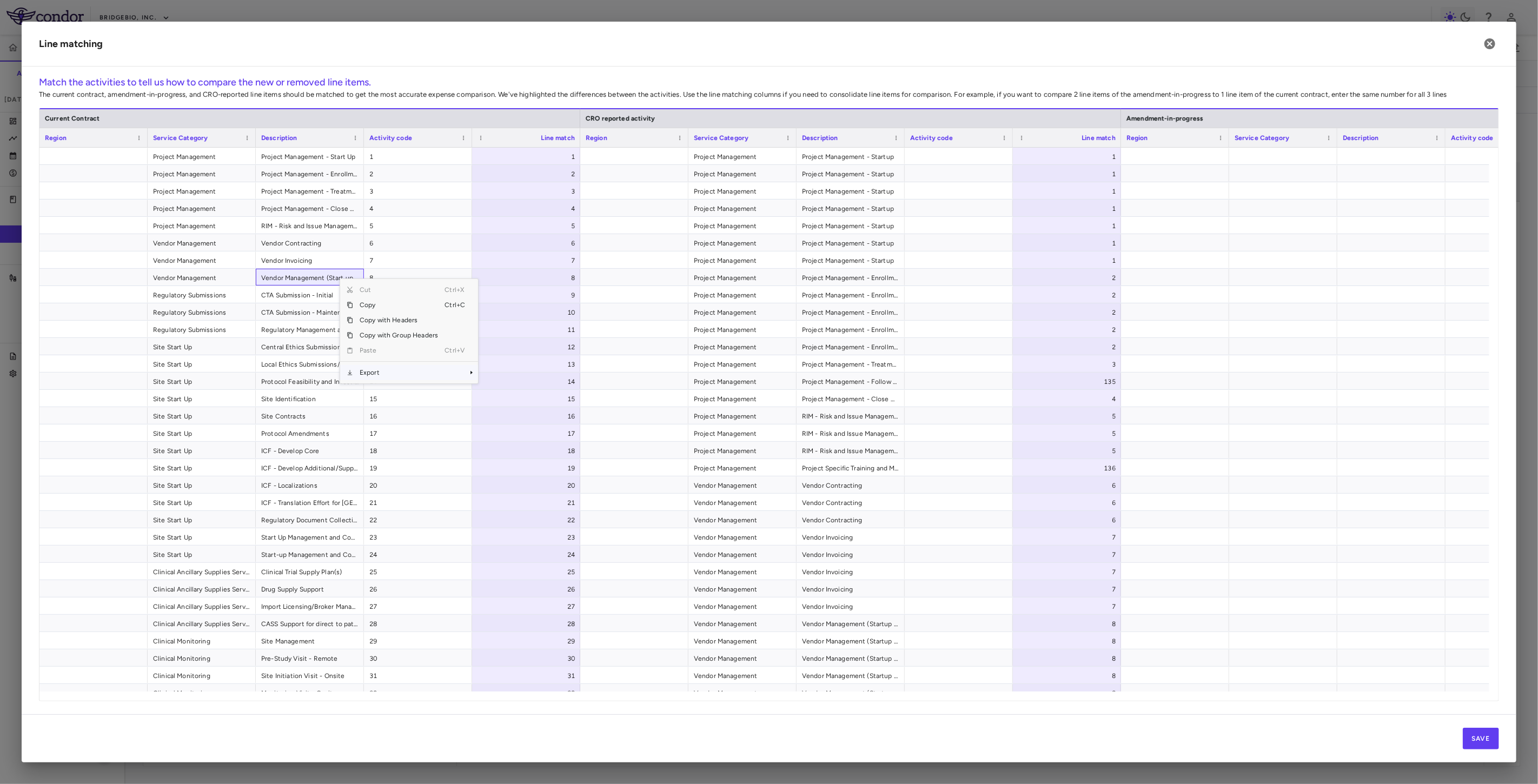
click at [403, 374] on span "Export" at bounding box center [398, 372] width 92 height 15
click at [513, 392] on span "Excel Export" at bounding box center [514, 391] width 51 height 15
